Goal: Find specific page/section: Find specific page/section

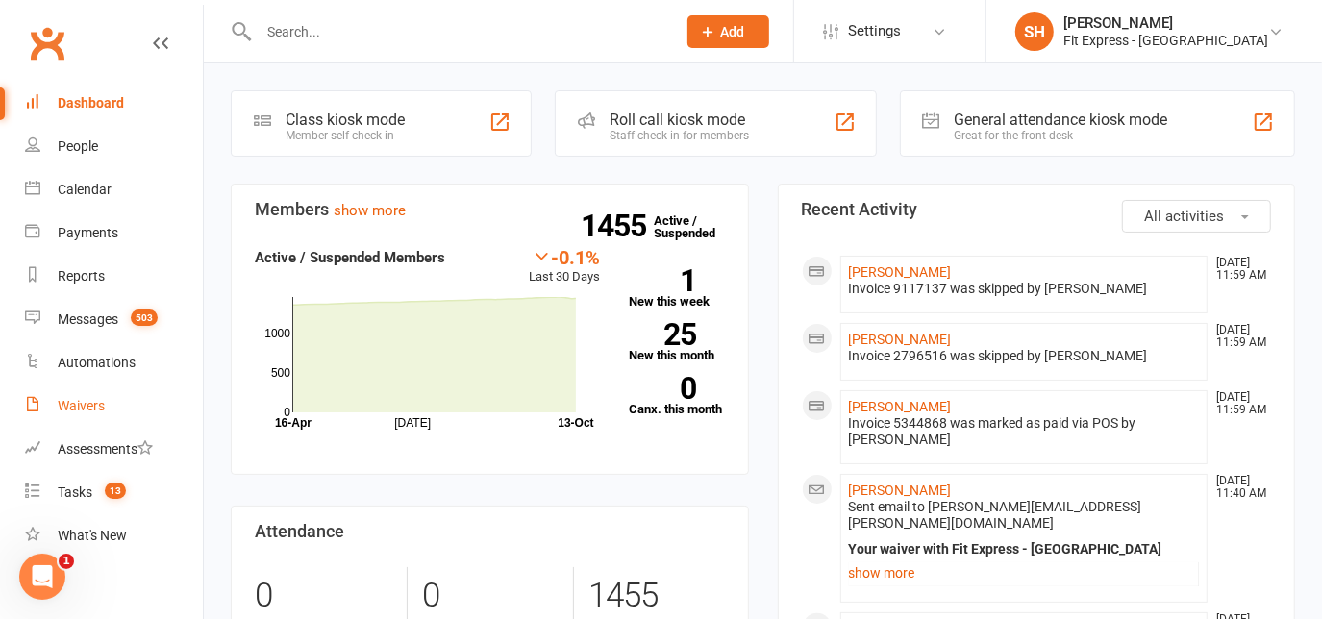
click at [77, 405] on div "Waivers" at bounding box center [81, 405] width 47 height 15
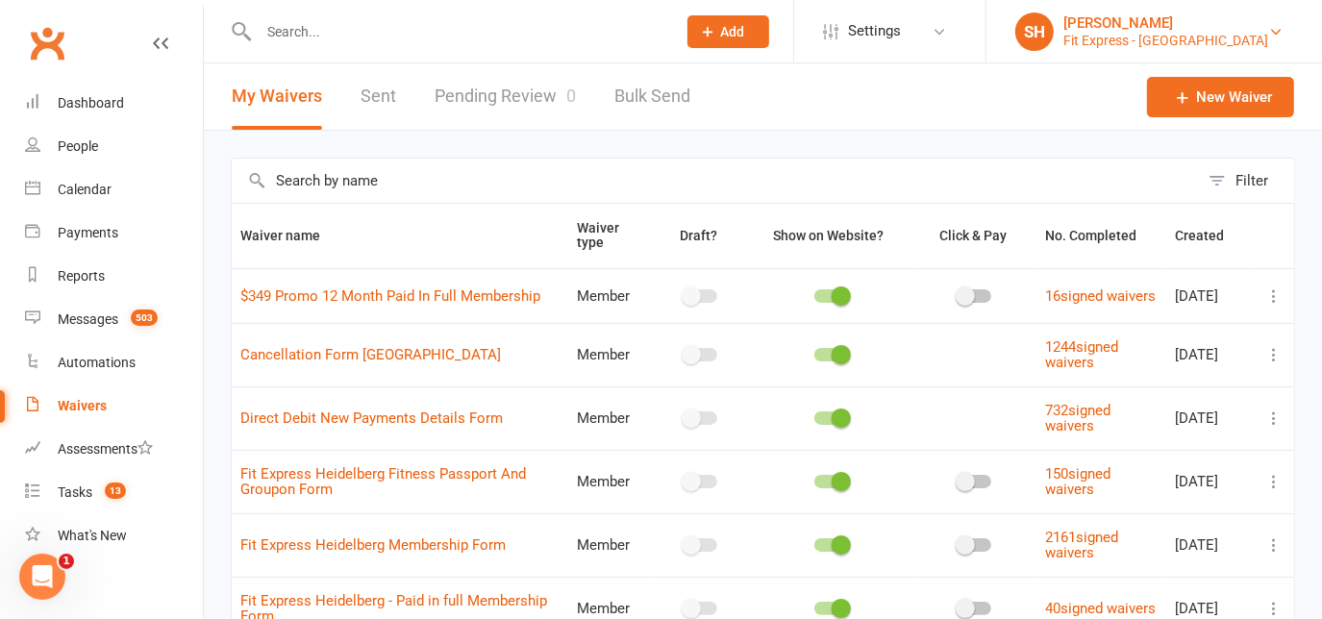
click at [1209, 14] on div "[PERSON_NAME]" at bounding box center [1165, 22] width 205 height 17
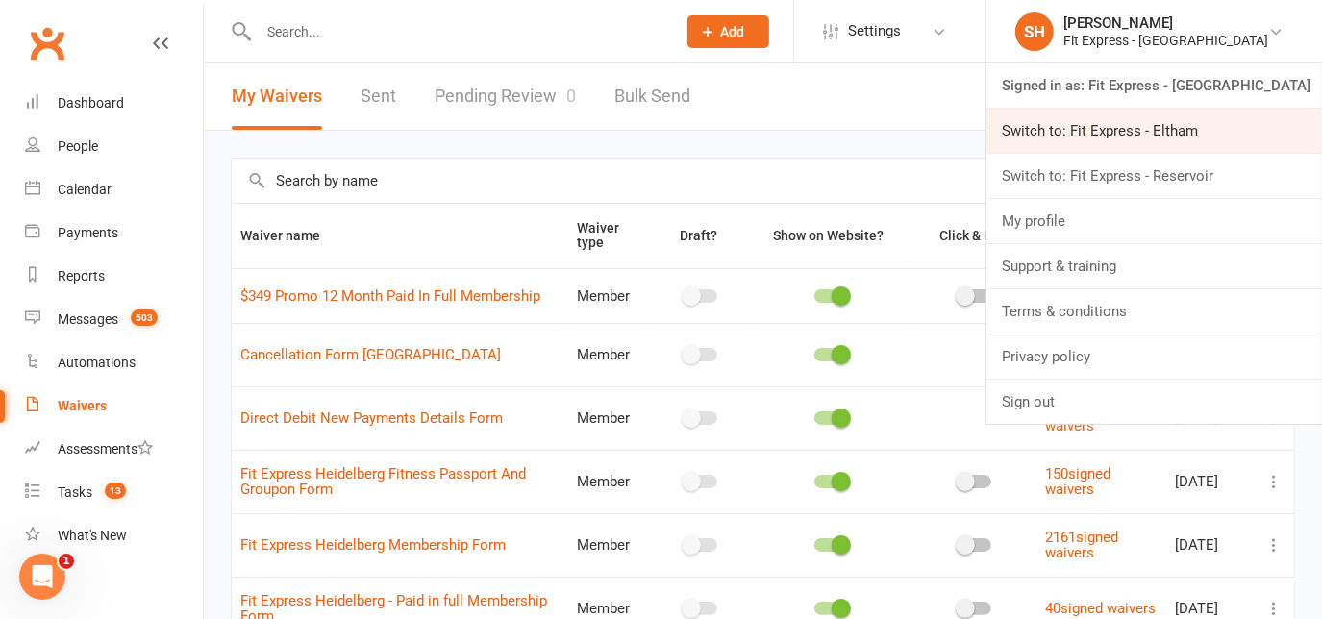
click at [1120, 146] on link "Switch to: Fit Express - Eltham" at bounding box center [1154, 131] width 336 height 44
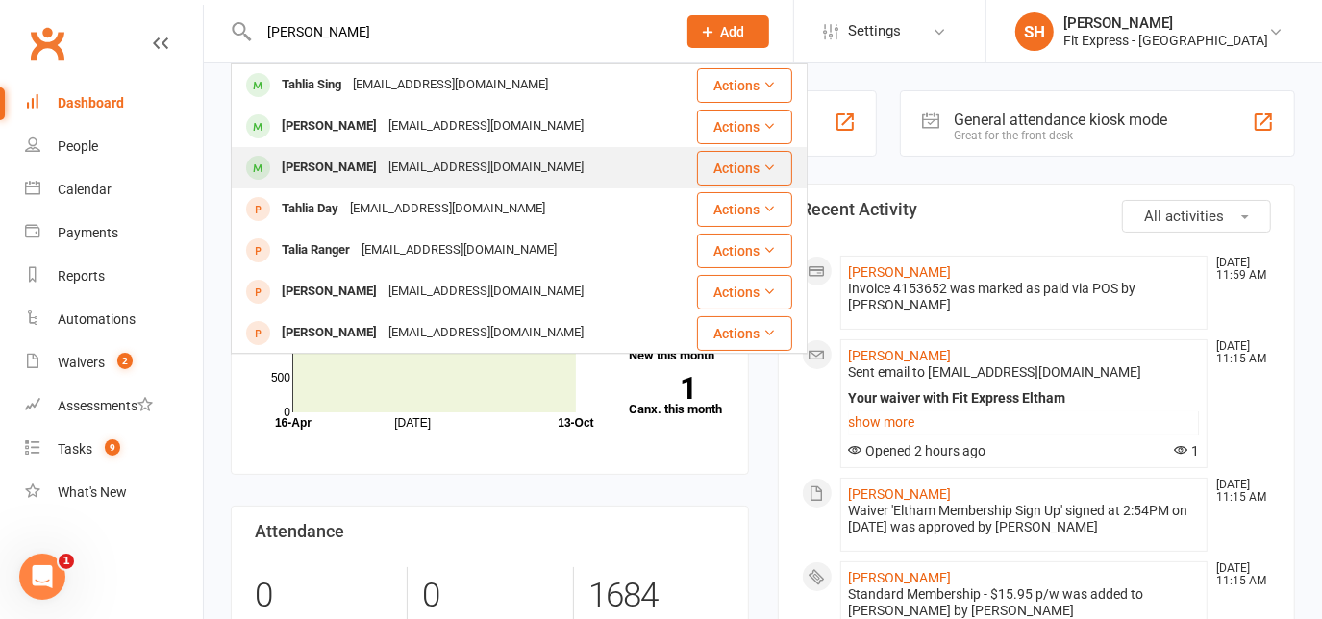
type input "tahlia ruh"
click at [383, 154] on div "ruytertalia@gmail.com" at bounding box center [486, 168] width 207 height 28
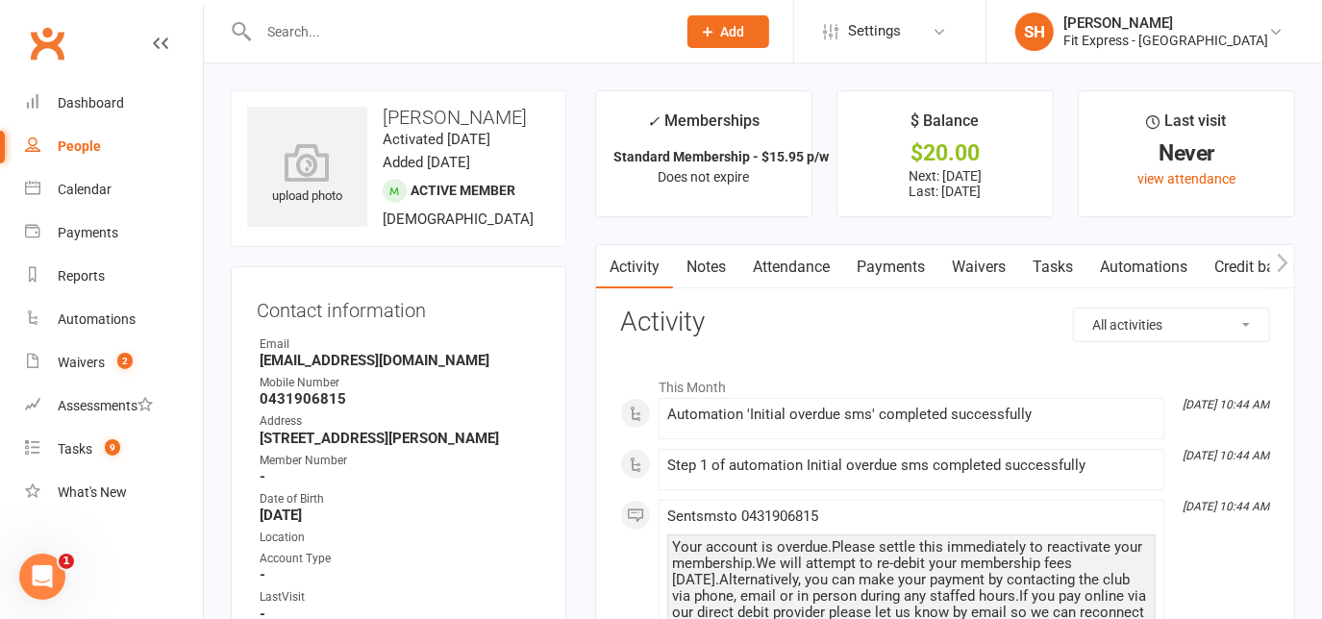
click at [685, 264] on link "Notes" at bounding box center [706, 267] width 66 height 44
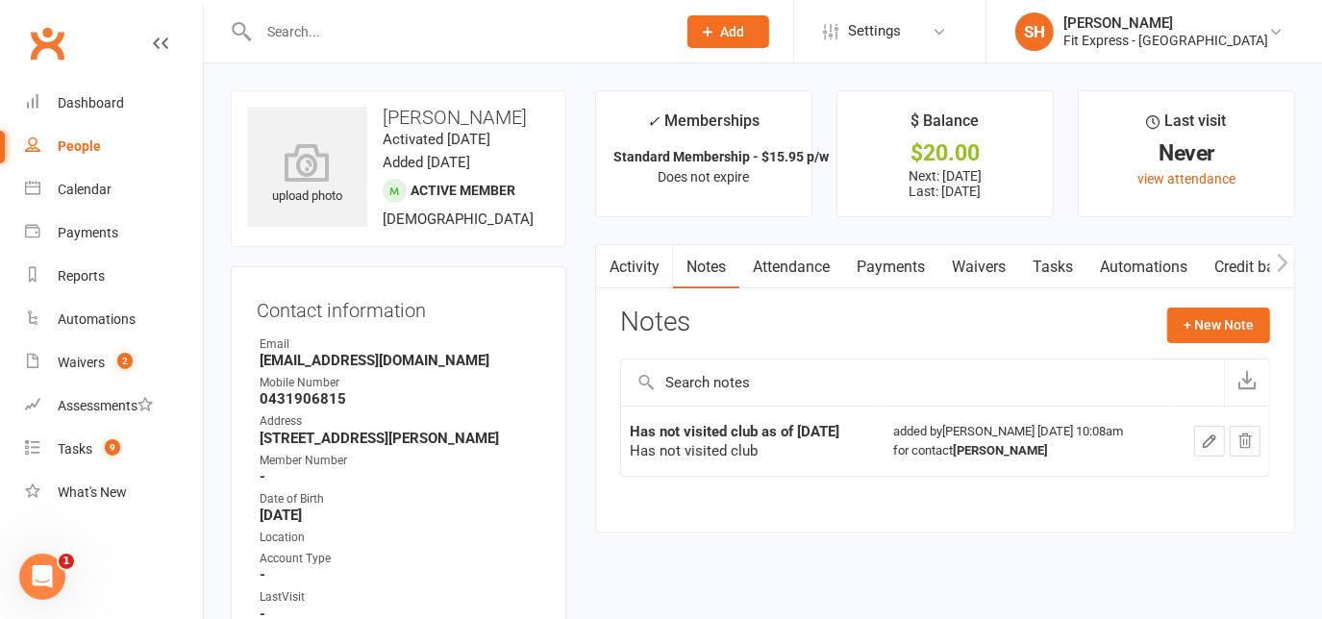
click at [909, 258] on link "Payments" at bounding box center [890, 267] width 95 height 44
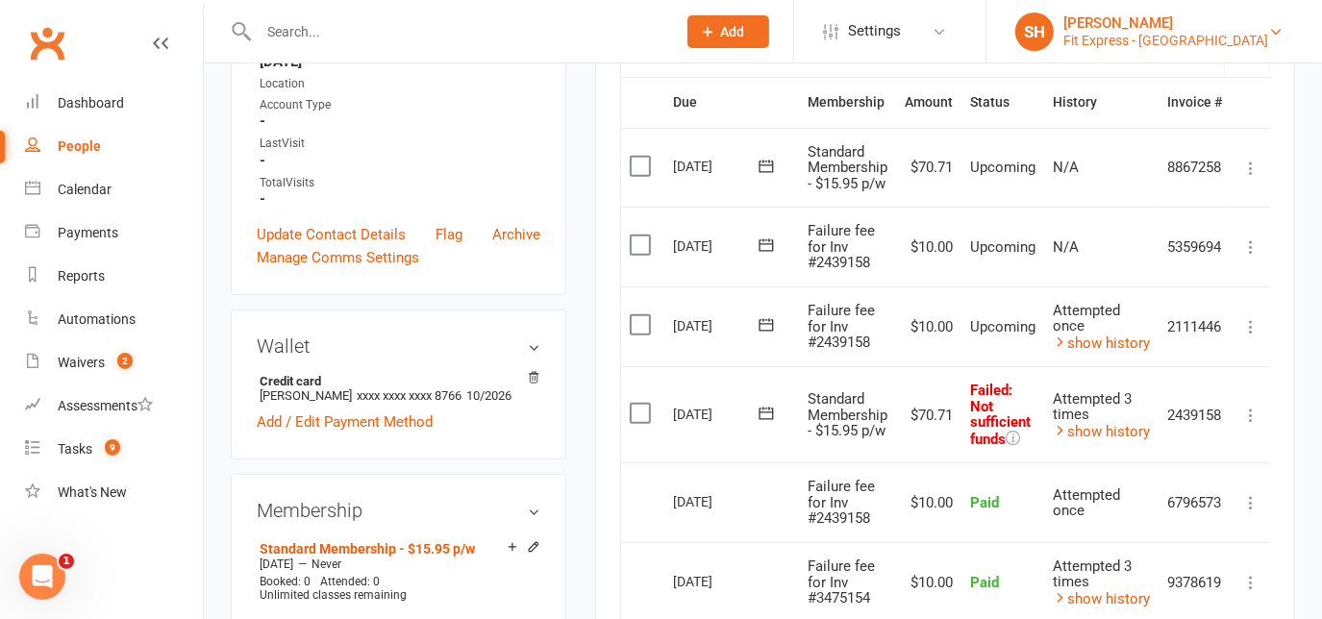
scroll to position [453, 0]
click at [1219, 25] on div "[PERSON_NAME]" at bounding box center [1165, 22] width 205 height 17
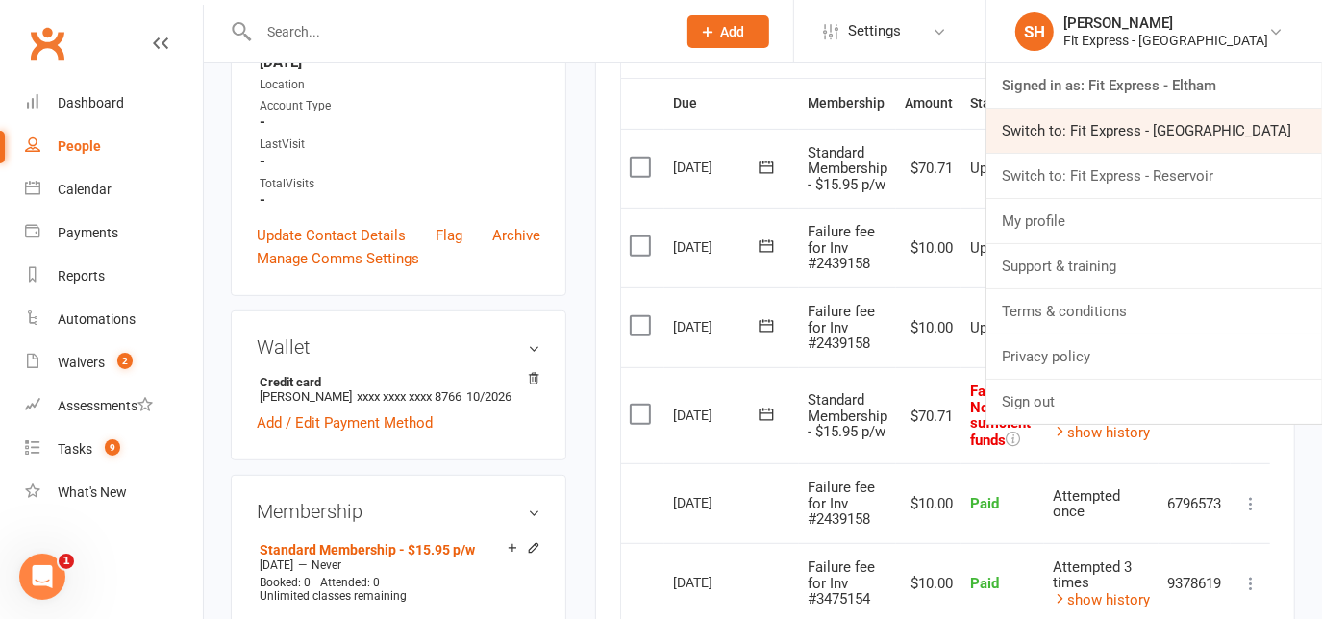
click at [1190, 138] on link "Switch to: Fit Express - Heidelberg" at bounding box center [1154, 131] width 336 height 44
